Goal: Task Accomplishment & Management: Manage account settings

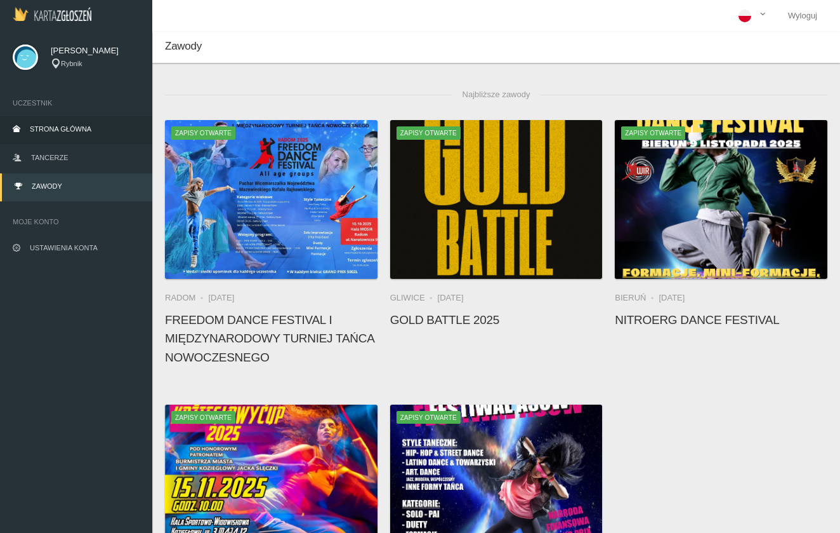
click at [34, 133] on link "Strona główna" at bounding box center [76, 130] width 152 height 28
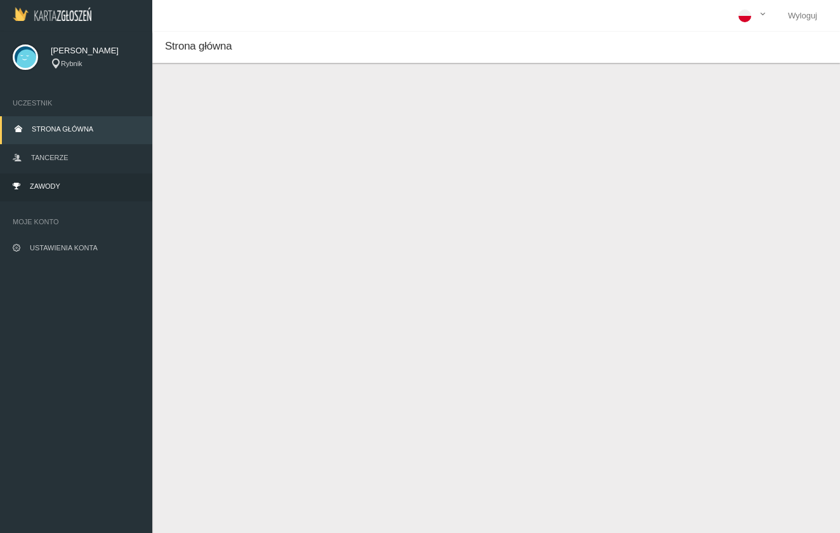
click at [58, 187] on span "Zawody" at bounding box center [45, 186] width 30 height 8
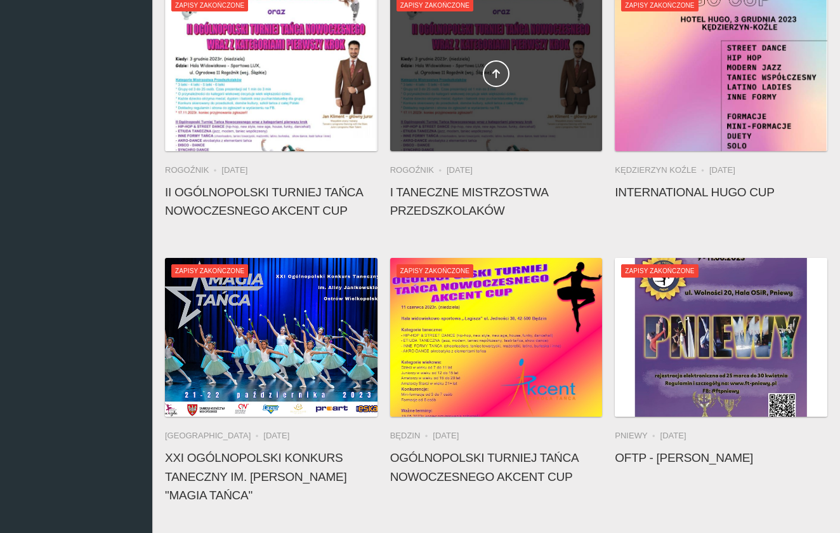
scroll to position [9357, 0]
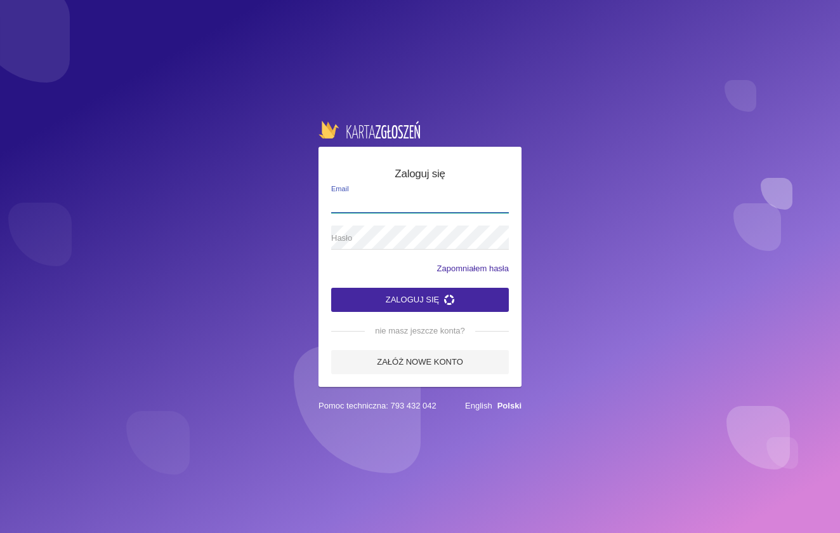
type input "lukaszczech3000@gmail.com"
click at [420, 299] on button "Zaloguj się" at bounding box center [420, 300] width 178 height 24
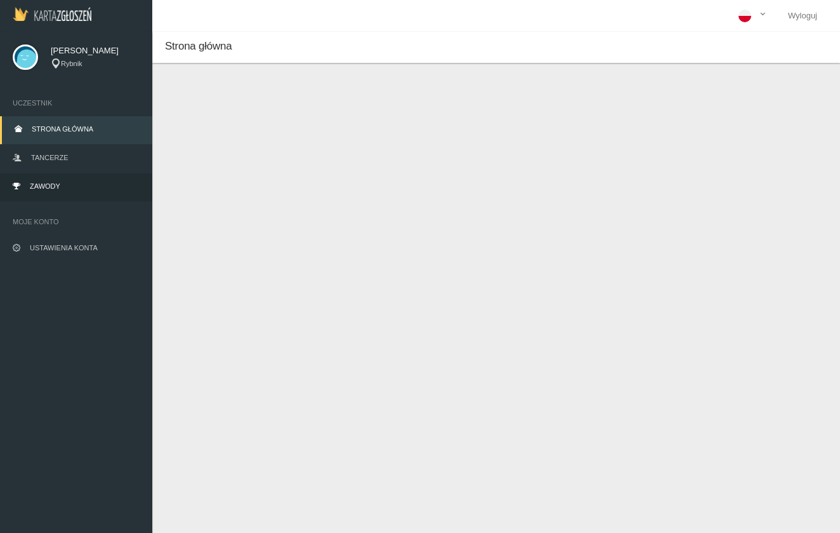
click at [64, 192] on link "Zawody" at bounding box center [76, 187] width 152 height 28
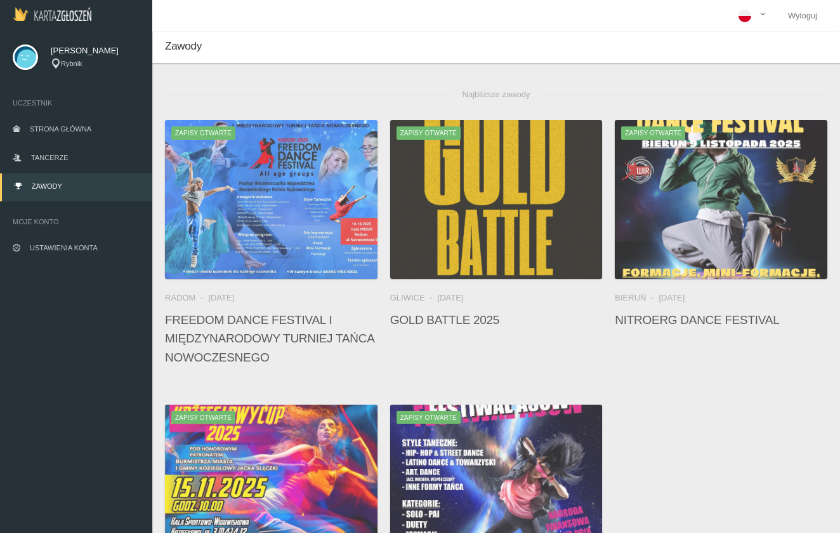
click at [482, 91] on span "Najbliższe zawody" at bounding box center [497, 94] width 88 height 25
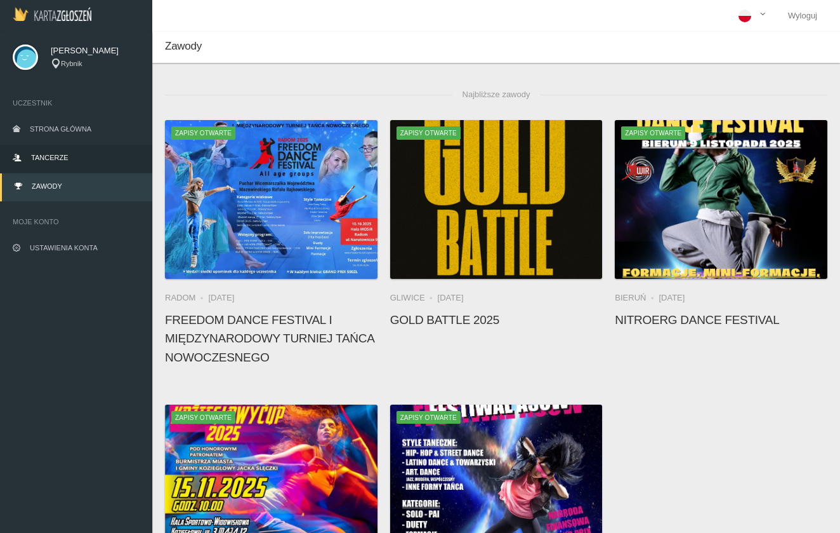
click at [85, 159] on link "Tancerze" at bounding box center [76, 159] width 152 height 28
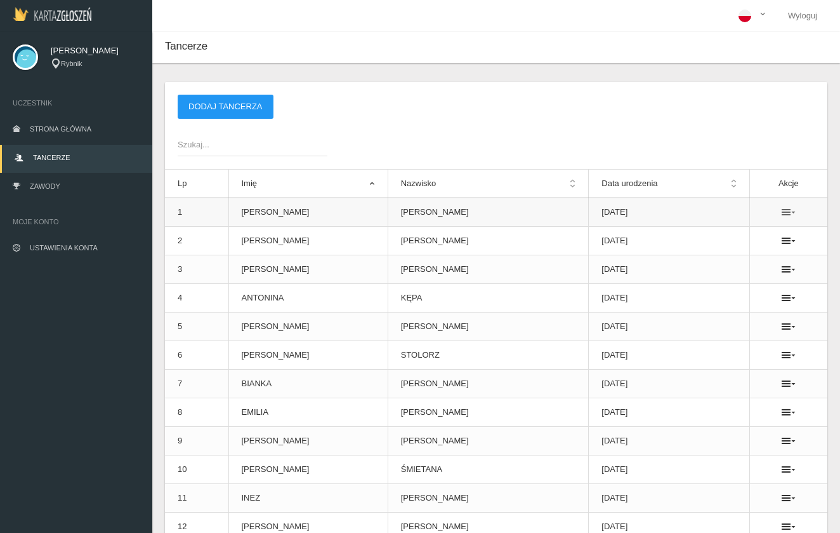
click at [784, 215] on icon at bounding box center [789, 212] width 14 height 10
click at [752, 235] on link "Usuń" at bounding box center [718, 234] width 127 height 23
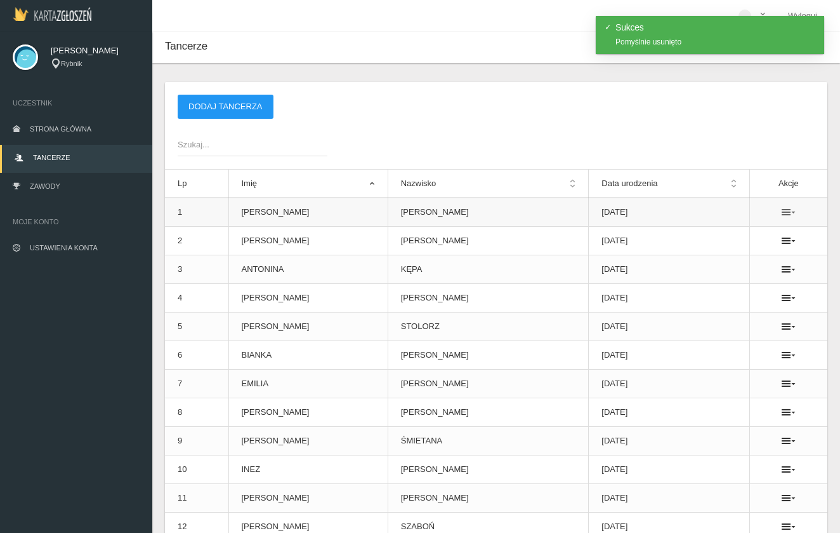
click at [782, 212] on icon at bounding box center [789, 212] width 14 height 10
click at [738, 241] on link "Usuń" at bounding box center [718, 234] width 127 height 23
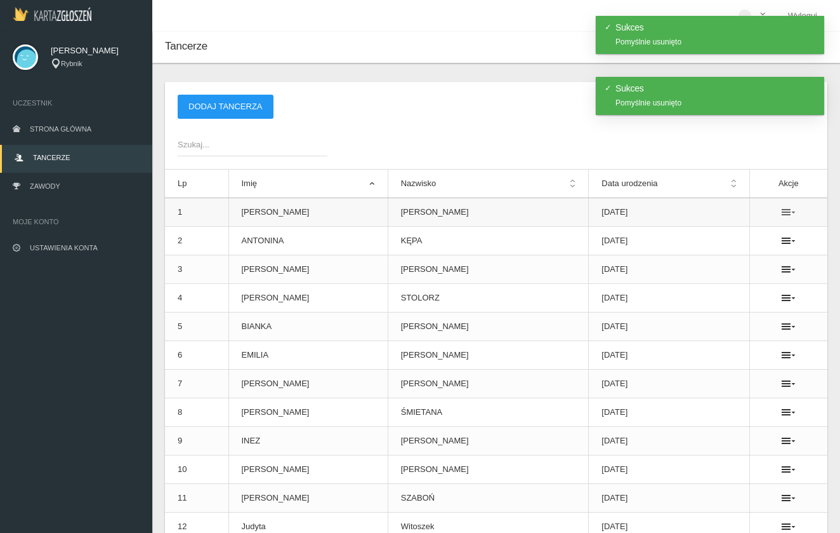
click at [782, 209] on icon at bounding box center [789, 212] width 14 height 10
click at [687, 234] on link "Usuń" at bounding box center [718, 234] width 127 height 23
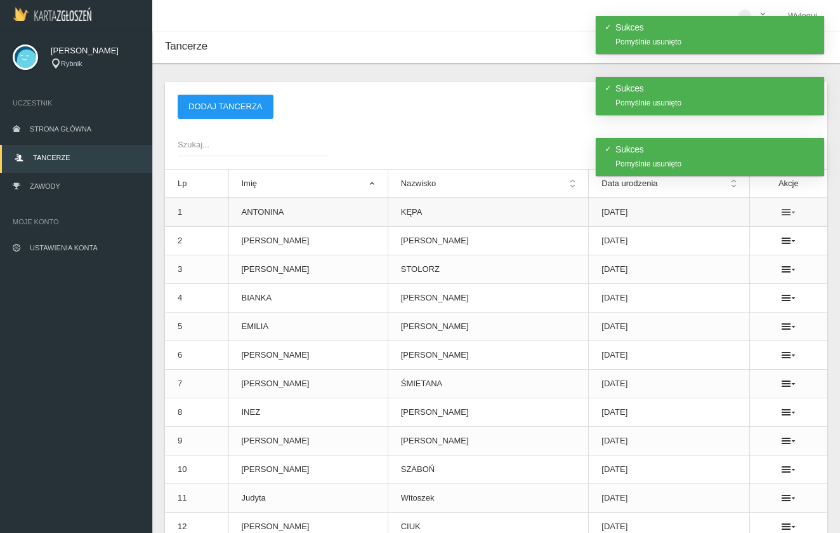
click at [782, 214] on icon at bounding box center [789, 212] width 14 height 10
click at [726, 238] on link "Usuń" at bounding box center [718, 234] width 127 height 23
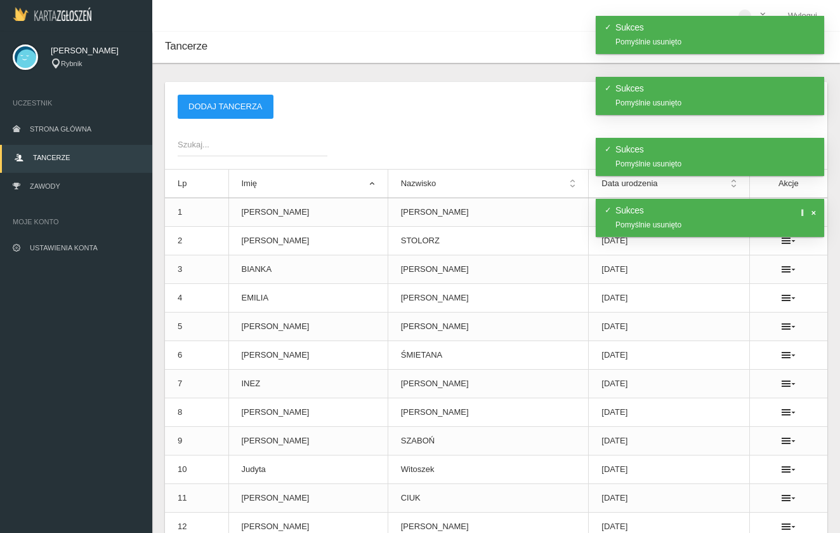
click at [813, 213] on span at bounding box center [813, 212] width 6 height 6
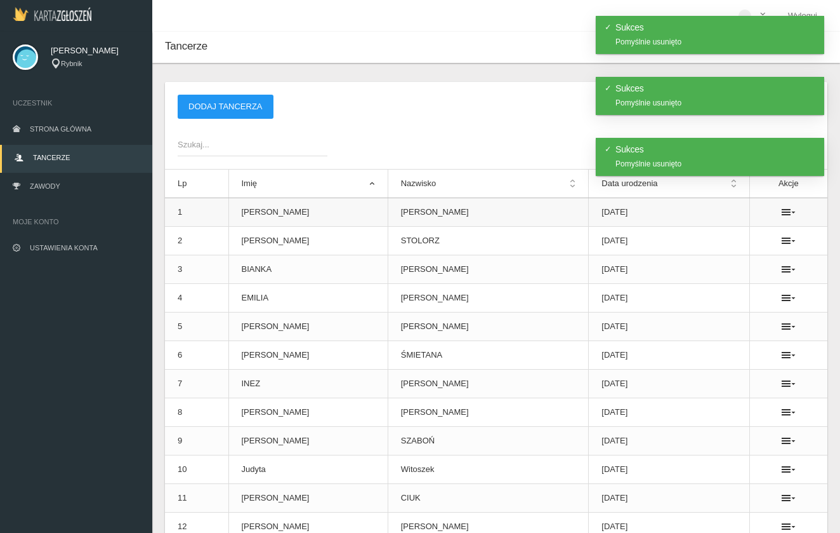
click at [774, 213] on ul at bounding box center [789, 212] width 52 height 10
click at [782, 213] on icon at bounding box center [789, 212] width 14 height 10
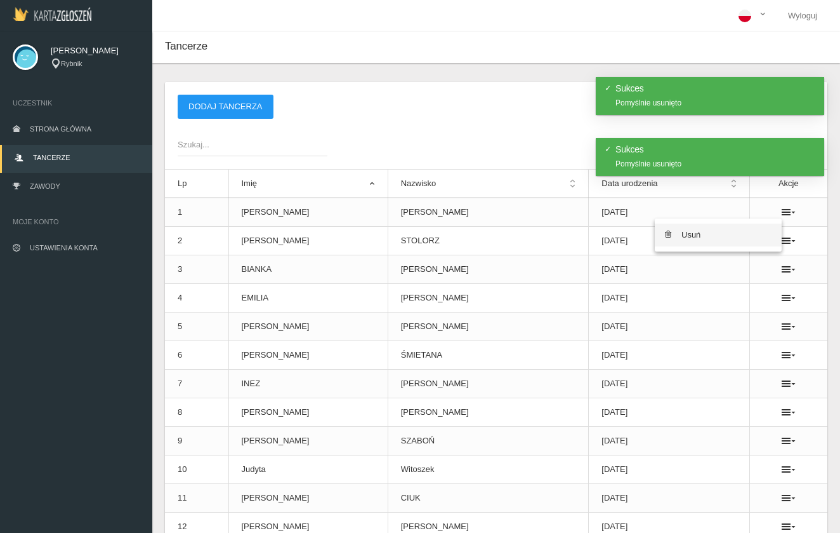
click at [730, 238] on link "Usuń" at bounding box center [718, 234] width 127 height 23
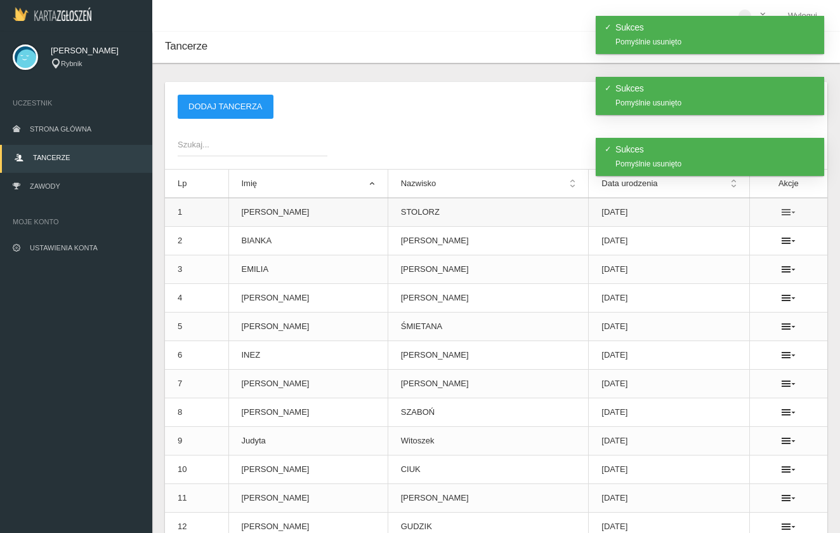
click at [782, 211] on icon at bounding box center [789, 212] width 14 height 10
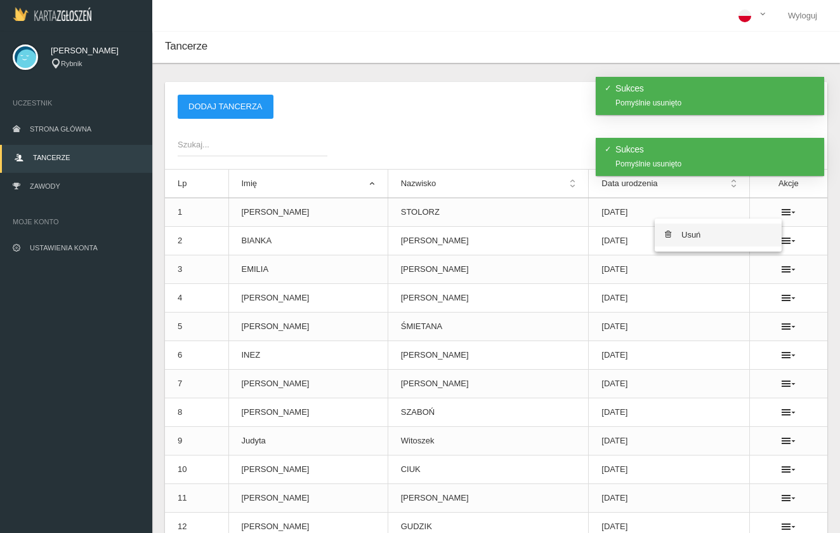
click at [738, 234] on link "Usuń" at bounding box center [718, 234] width 127 height 23
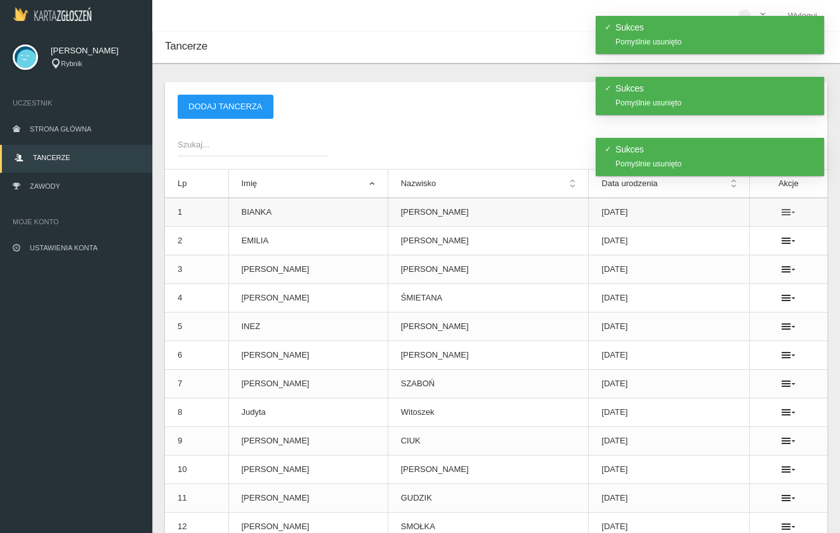
click at [782, 213] on icon at bounding box center [789, 212] width 14 height 10
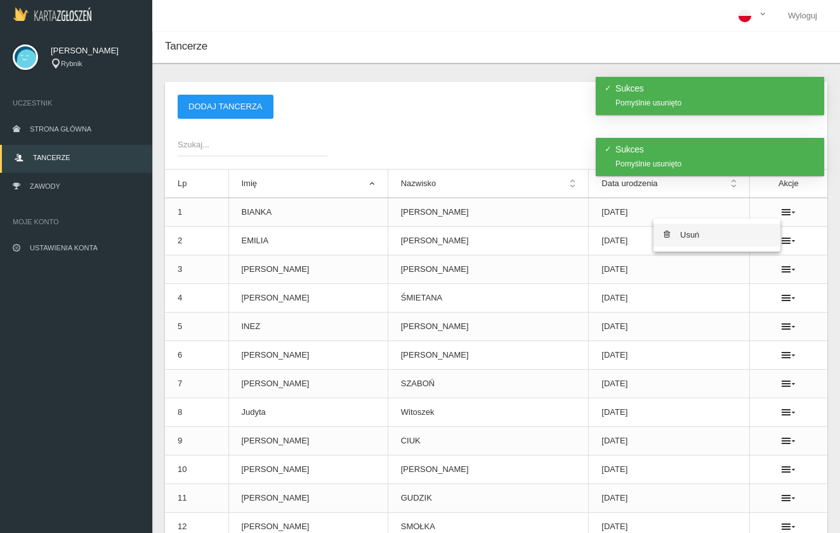
click at [691, 239] on link "Usuń" at bounding box center [717, 234] width 127 height 23
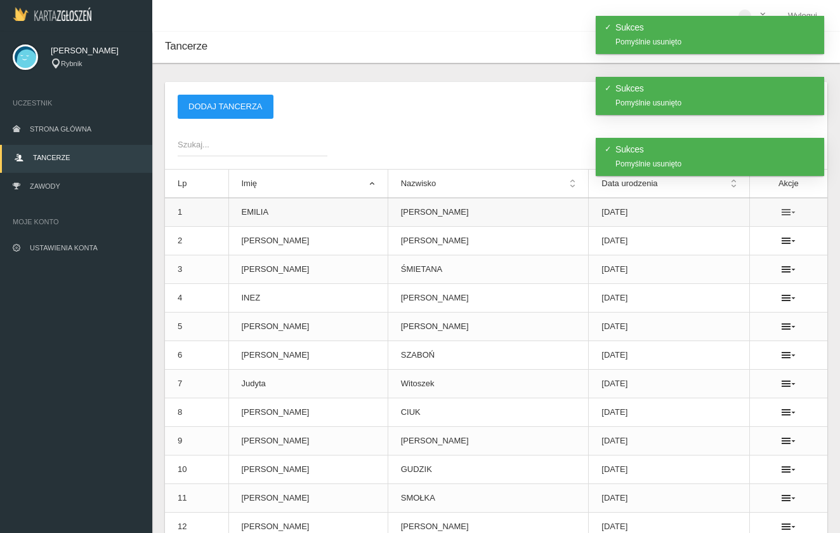
click at [782, 209] on icon at bounding box center [789, 212] width 14 height 10
click at [703, 232] on link "Usuń" at bounding box center [717, 234] width 127 height 23
click at [781, 217] on td at bounding box center [789, 212] width 78 height 29
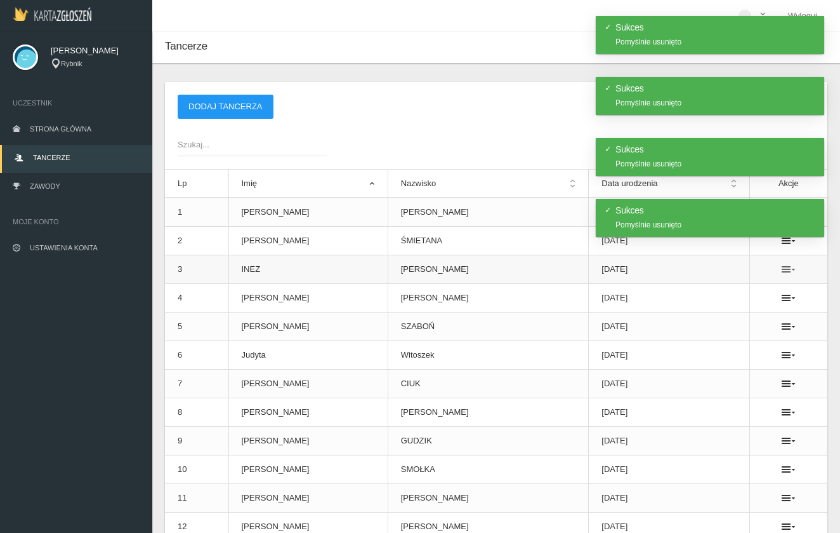
click at [782, 267] on icon at bounding box center [789, 269] width 14 height 10
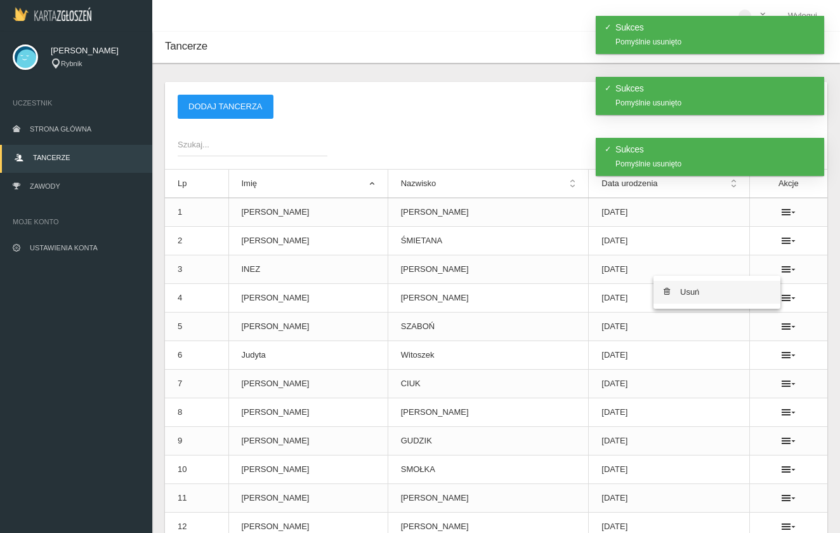
click at [713, 284] on link "Usuń" at bounding box center [717, 292] width 127 height 23
click at [782, 324] on icon at bounding box center [789, 326] width 14 height 10
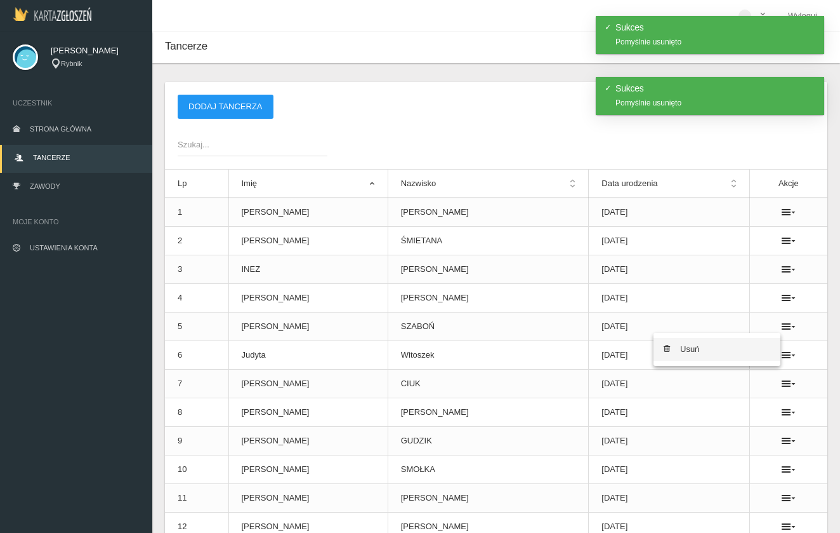
click at [726, 348] on link "Usuń" at bounding box center [717, 349] width 127 height 23
click at [783, 383] on icon at bounding box center [789, 383] width 14 height 10
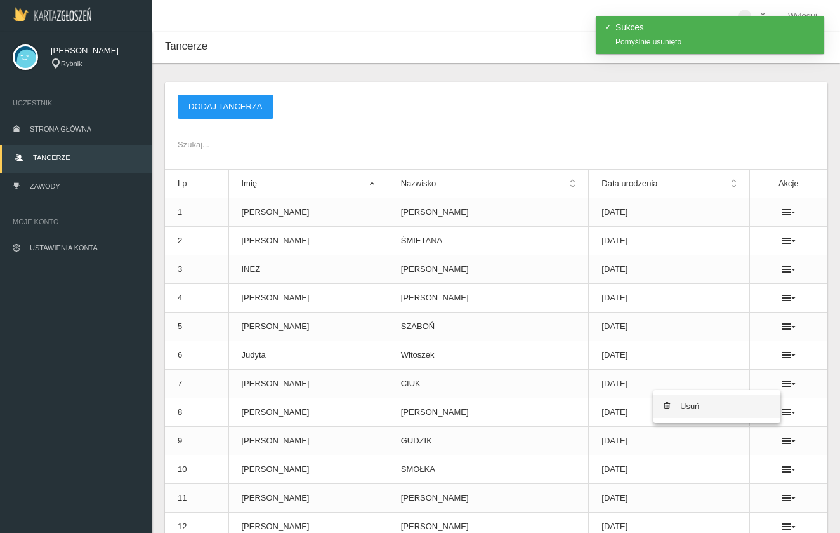
click at [723, 409] on link "Usuń" at bounding box center [717, 406] width 127 height 23
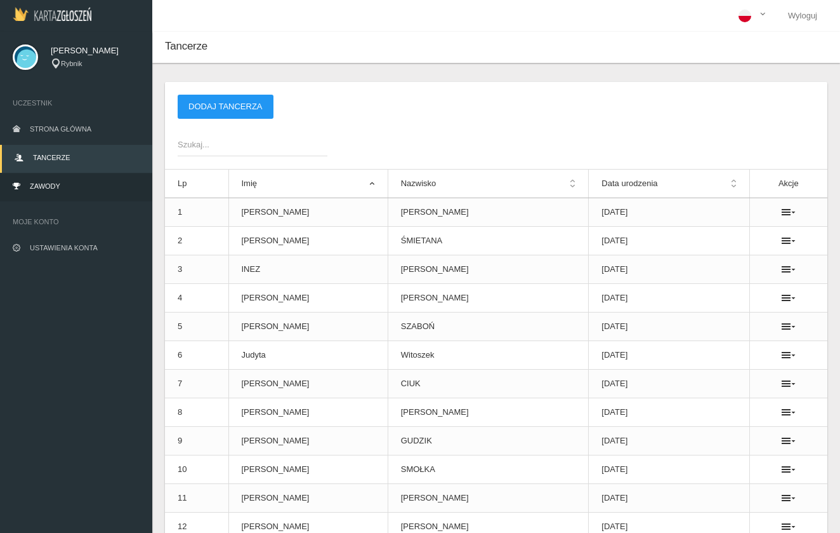
click at [79, 182] on link "Zawody" at bounding box center [76, 187] width 152 height 28
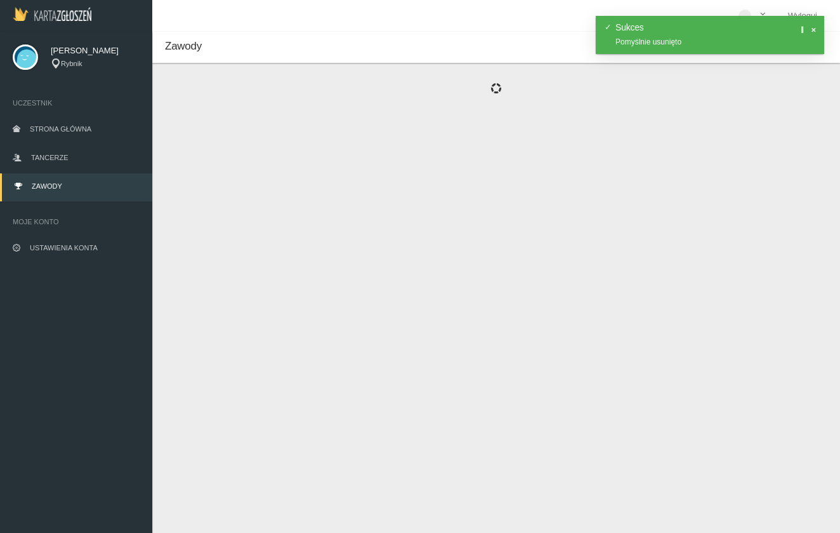
click at [815, 30] on span at bounding box center [813, 30] width 6 height 6
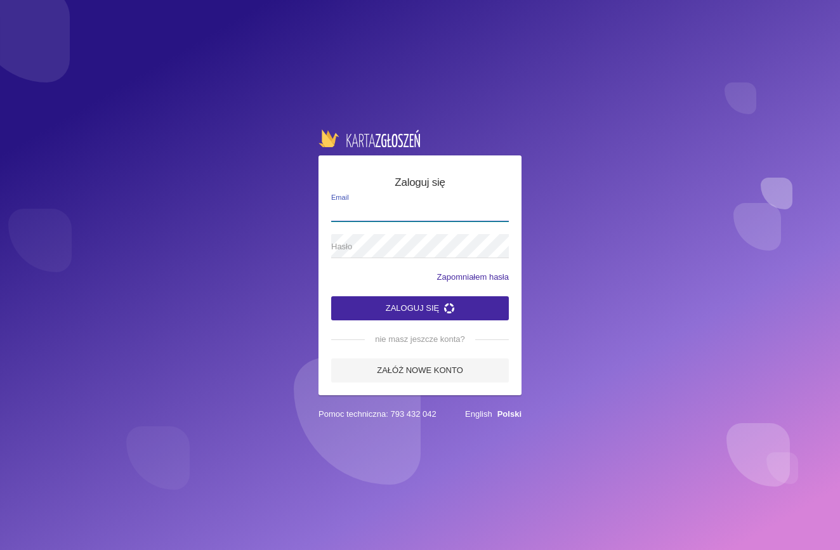
type input "[EMAIL_ADDRESS][DOMAIN_NAME]"
click at [410, 306] on button "Zaloguj się" at bounding box center [420, 308] width 178 height 24
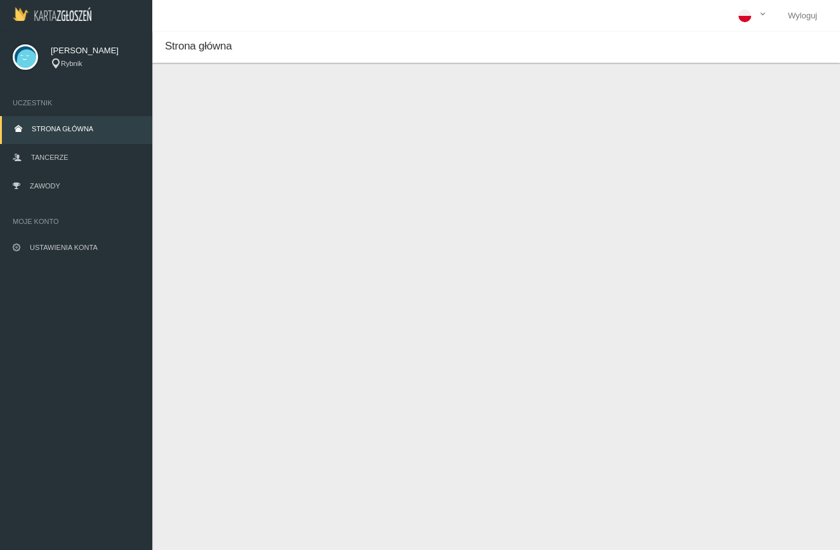
click at [35, 15] on img at bounding box center [52, 14] width 79 height 14
click at [39, 15] on img at bounding box center [52, 14] width 79 height 14
click at [60, 51] on span "[PERSON_NAME]" at bounding box center [95, 50] width 89 height 13
click at [25, 60] on img at bounding box center [25, 56] width 25 height 25
click at [83, 239] on link "Ustawienia konta" at bounding box center [76, 249] width 152 height 28
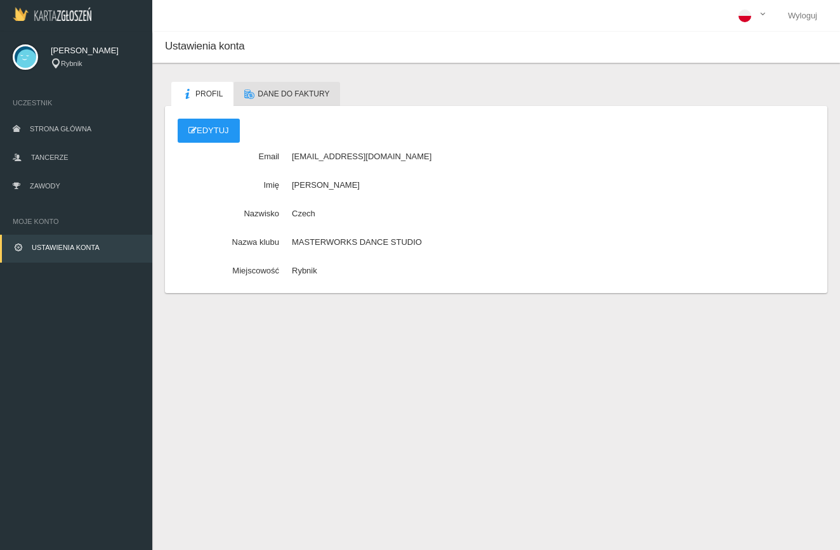
click at [272, 95] on span "Dane do faktury" at bounding box center [294, 94] width 72 height 9
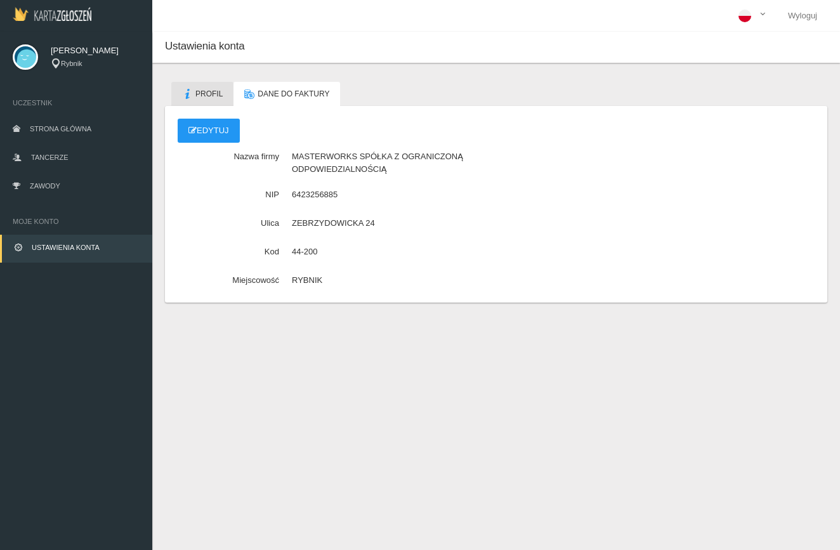
click at [219, 93] on span "Profil" at bounding box center [209, 94] width 27 height 9
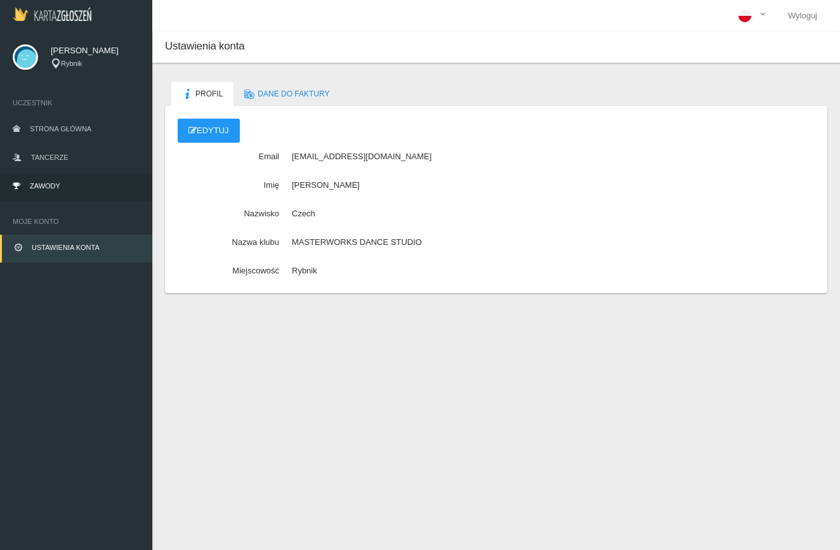
click at [81, 179] on link "Zawody" at bounding box center [76, 187] width 152 height 28
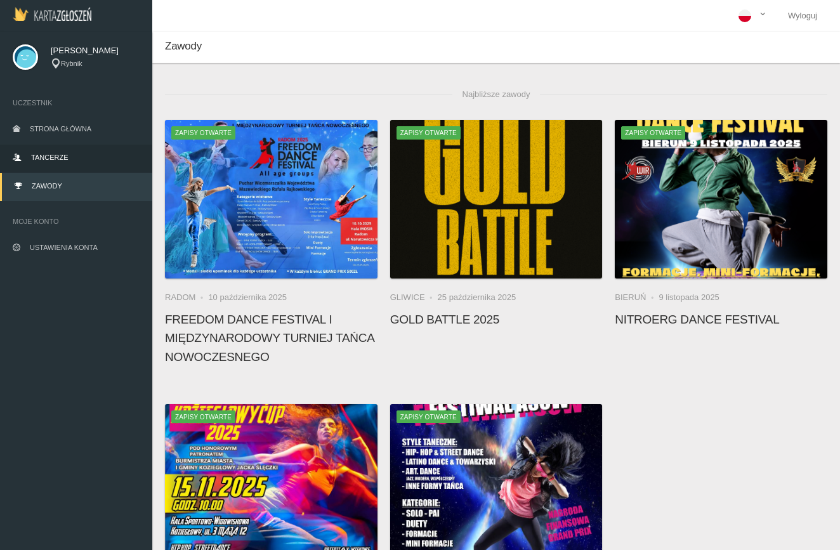
click at [77, 162] on link "Tancerze" at bounding box center [76, 159] width 152 height 28
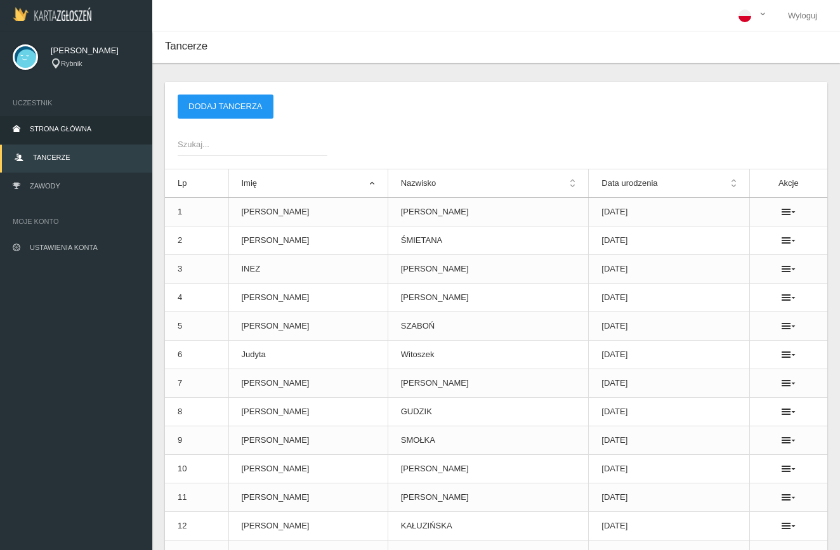
click at [73, 126] on span "Strona główna" at bounding box center [61, 129] width 62 height 8
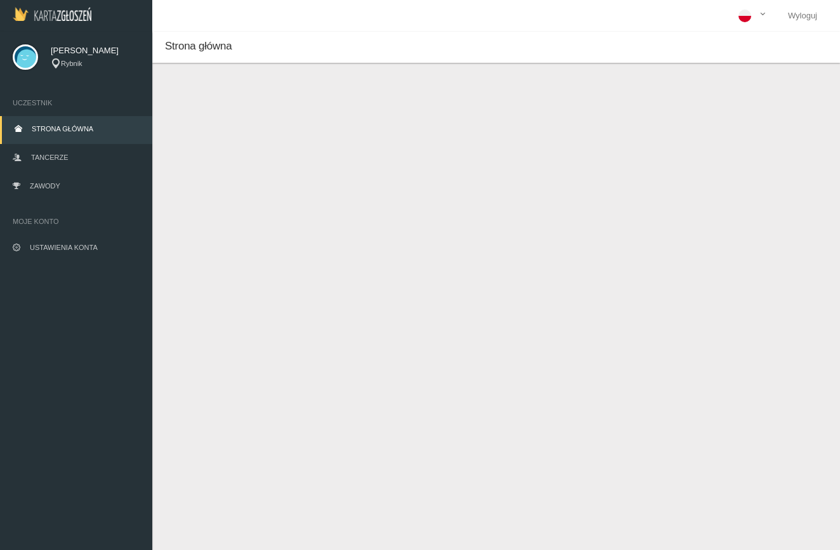
click at [74, 63] on div "Rybnik" at bounding box center [95, 63] width 89 height 11
click at [53, 12] on img at bounding box center [52, 14] width 79 height 14
click at [762, 17] on span at bounding box center [763, 15] width 10 height 13
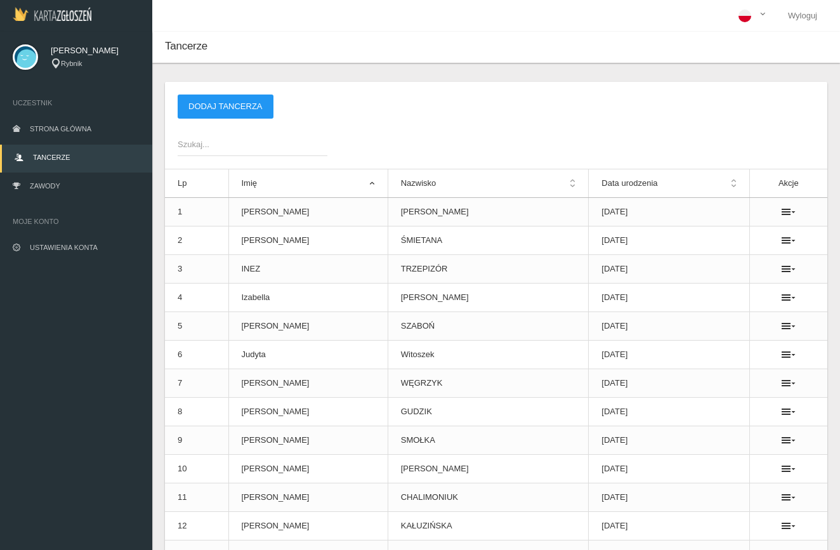
click at [22, 54] on img at bounding box center [25, 56] width 25 height 25
click at [54, 22] on link at bounding box center [52, 16] width 104 height 32
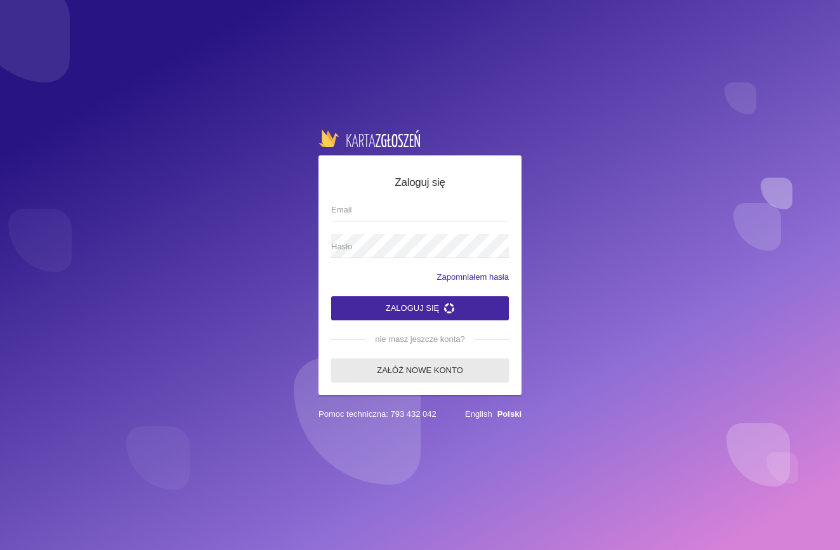
click at [430, 375] on link "Załóż nowe konto" at bounding box center [420, 371] width 178 height 24
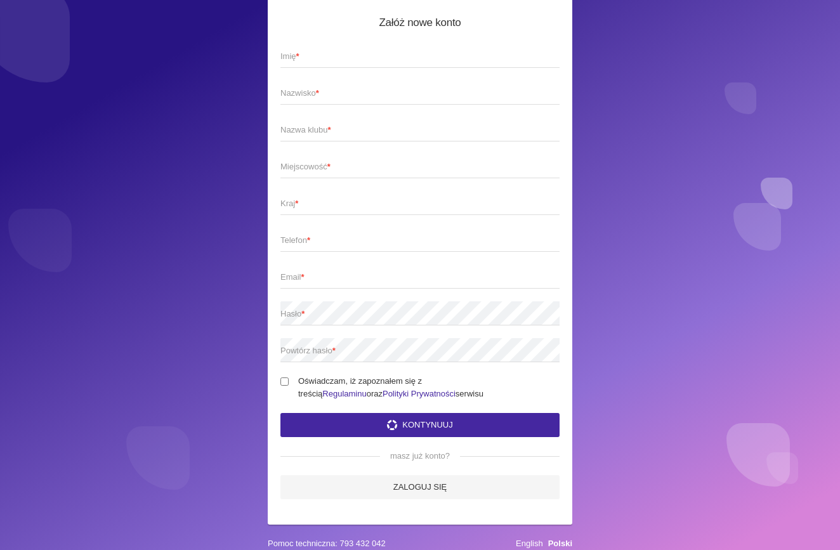
scroll to position [31, 0]
click at [375, 380] on label "Oświadczam, iż zapoznałem się z treścią Regulaminu oraz Polityki Prywatności se…" at bounding box center [420, 387] width 279 height 25
click at [289, 380] on input "Oświadczam, iż zapoznałem się z treścią Regulaminu oraz Polityki Prywatności se…" at bounding box center [285, 382] width 8 height 8
checkbox input "true"
click at [404, 423] on button "Kontynuuj" at bounding box center [420, 425] width 279 height 24
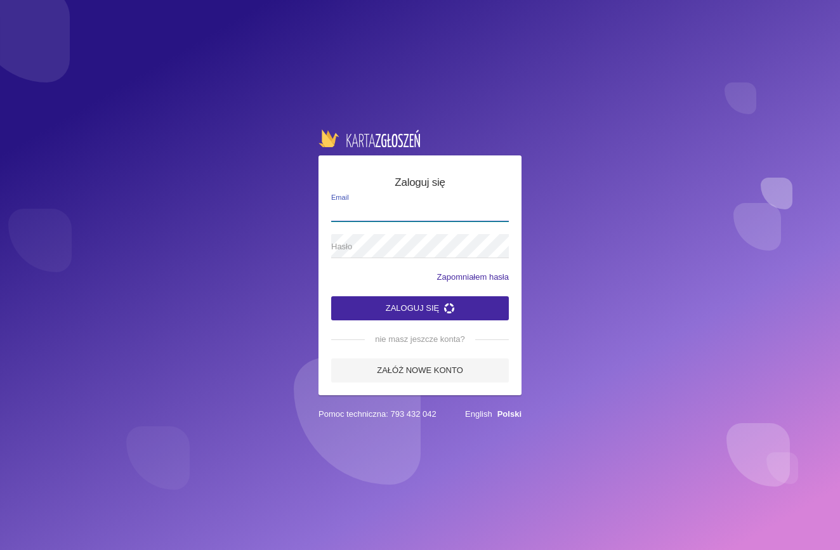
type input "[EMAIL_ADDRESS][DOMAIN_NAME]"
click at [420, 308] on button "Zaloguj się" at bounding box center [420, 308] width 178 height 24
